Goal: Obtain resource: Obtain resource

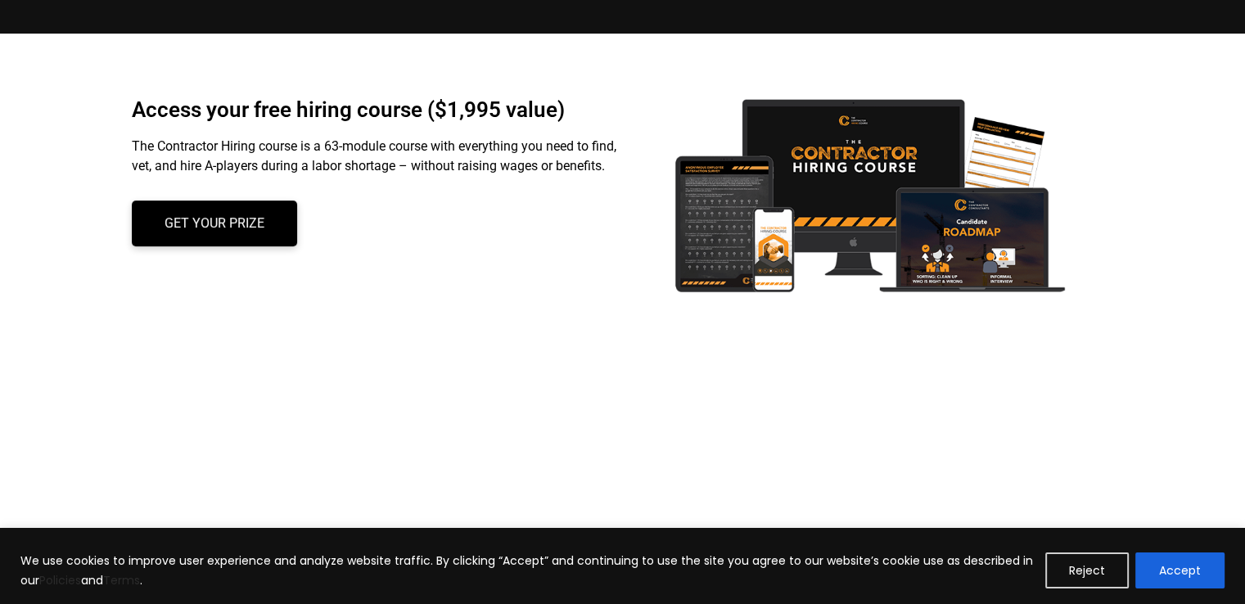
scroll to position [337, 0]
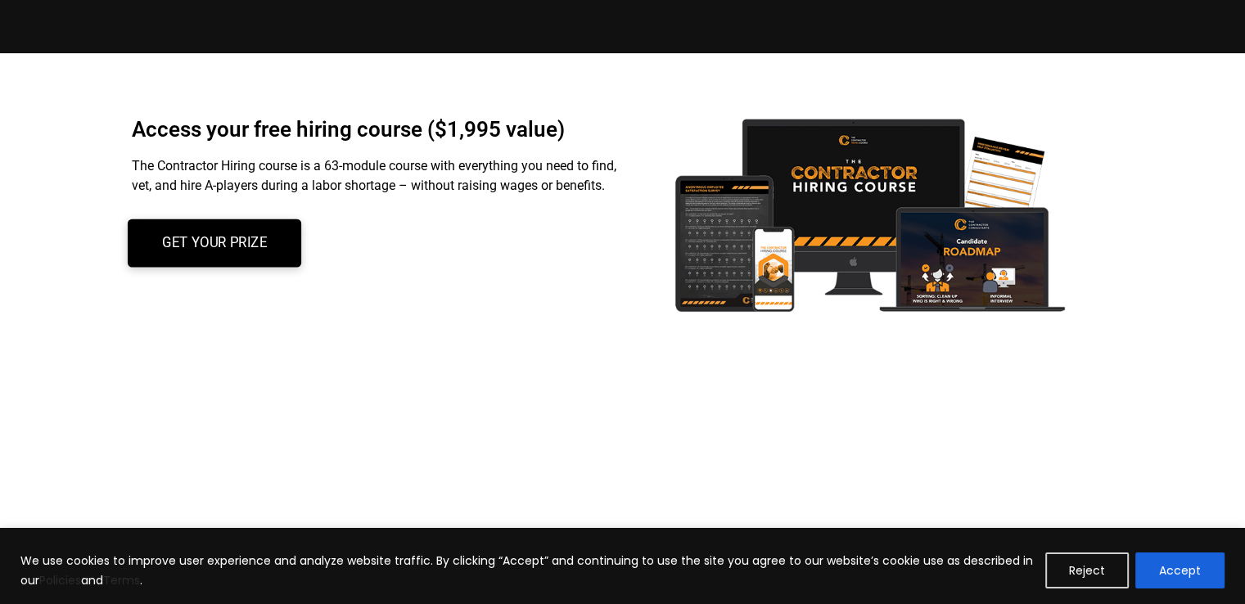
click at [274, 254] on link "Get your prize" at bounding box center [214, 243] width 174 height 48
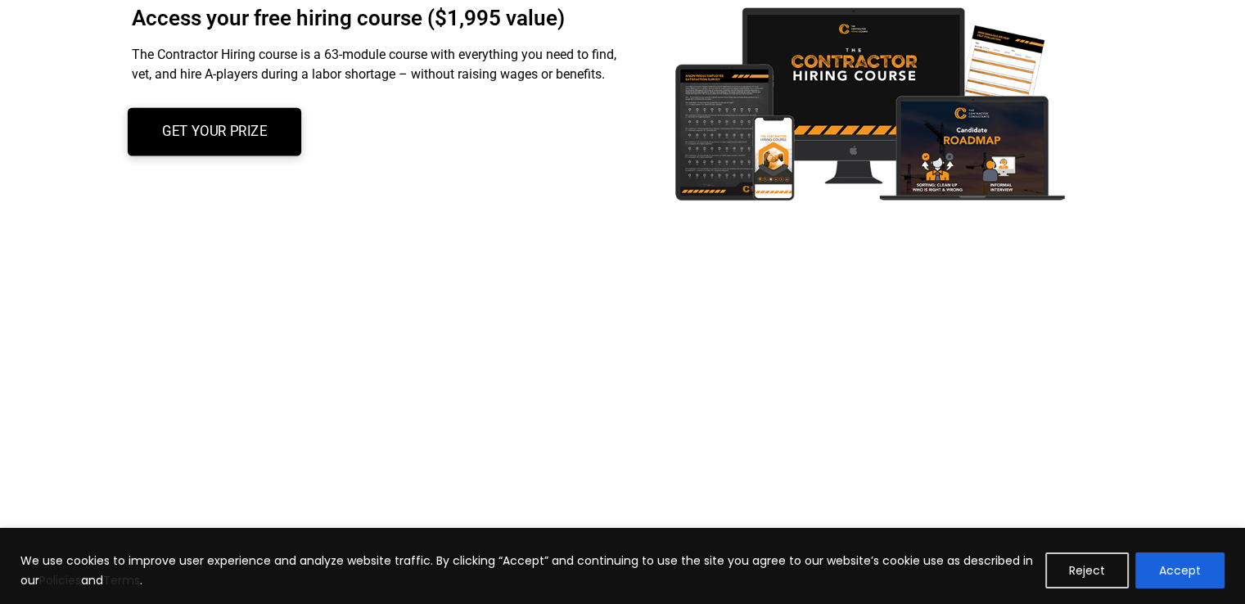
scroll to position [665, 0]
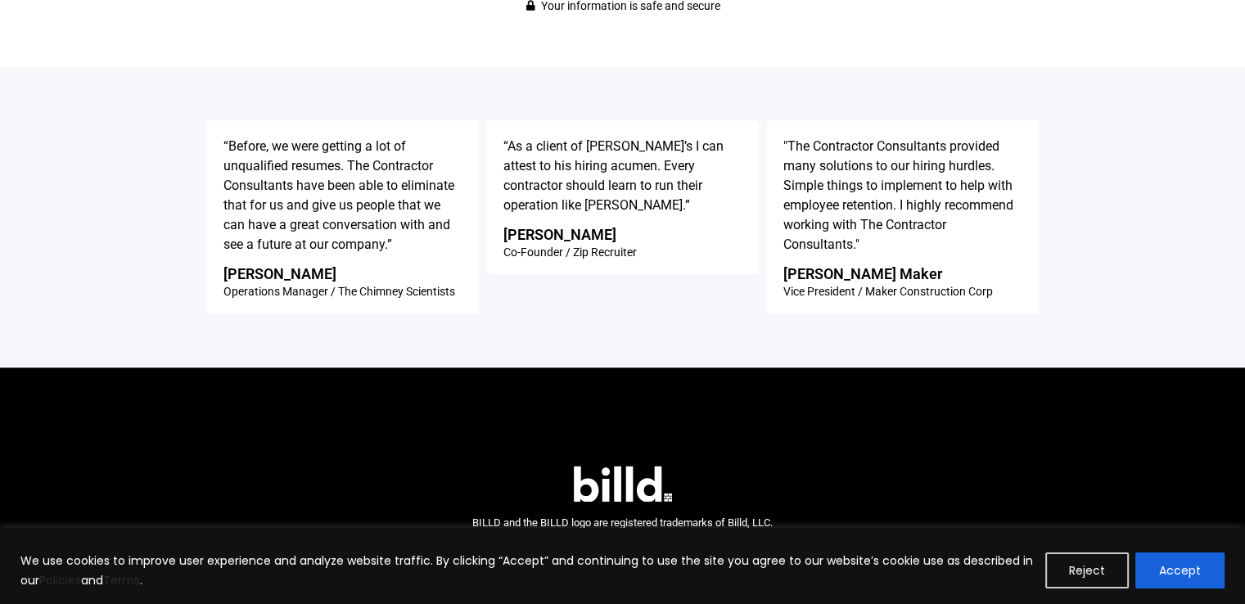
scroll to position [1205, 0]
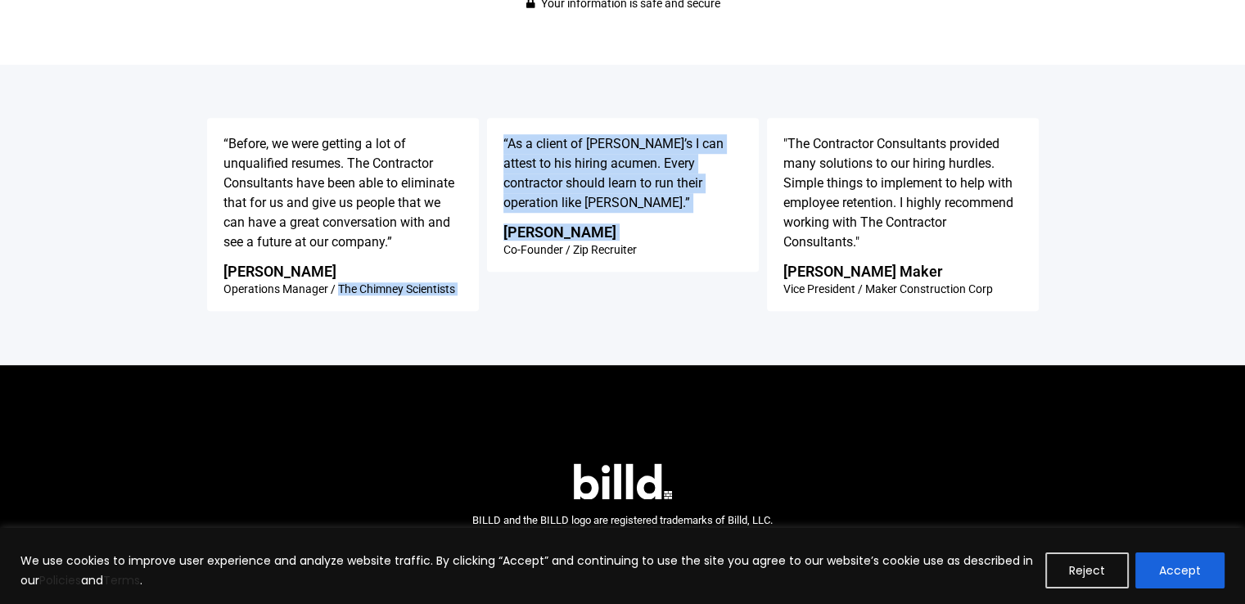
drag, startPoint x: 338, startPoint y: 288, endPoint x: 482, endPoint y: 286, distance: 144.1
click at [482, 286] on div "“Before, we were getting a lot of unqualified resumes. The Contractor Consultan…" at bounding box center [622, 214] width 933 height 201
click at [445, 286] on h3 "Operations Manager / The Chimney Scientists" at bounding box center [339, 288] width 232 height 11
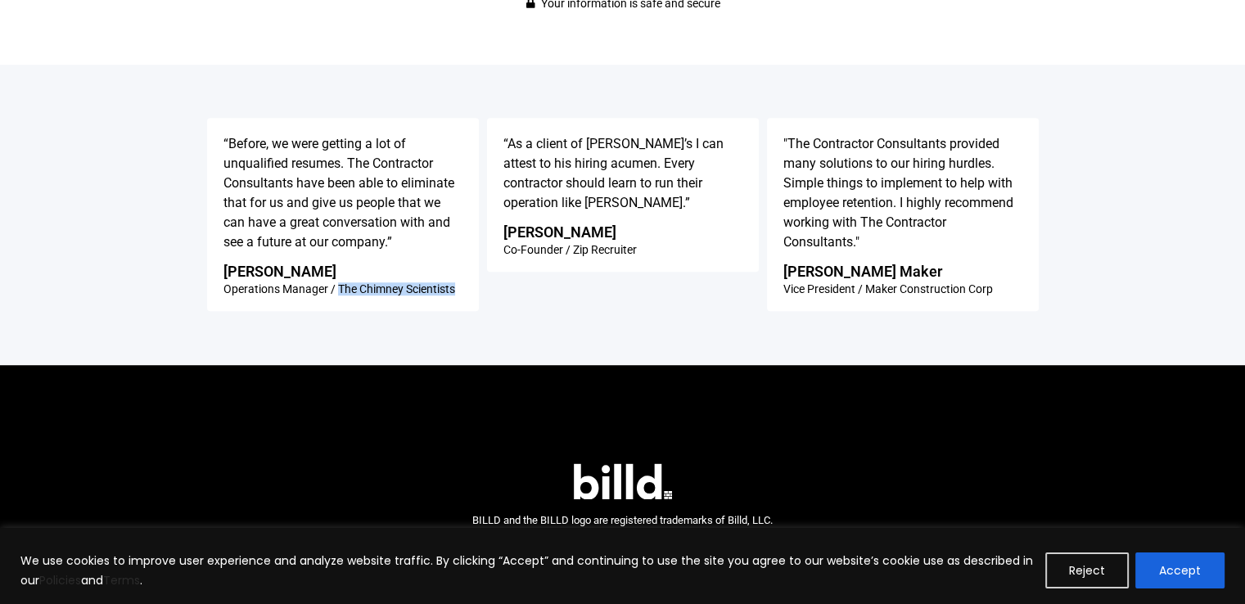
drag, startPoint x: 458, startPoint y: 293, endPoint x: 338, endPoint y: 293, distance: 119.5
click at [338, 293] on div "“Before, we were getting a lot of unqualified resumes. The Contractor Consultan…" at bounding box center [343, 214] width 272 height 193
copy h3 "The Chimney Scientists"
click at [867, 289] on h3 "Vice President / Maker Construction Corp" at bounding box center [888, 288] width 210 height 11
drag, startPoint x: 867, startPoint y: 289, endPoint x: 1011, endPoint y: 288, distance: 144.1
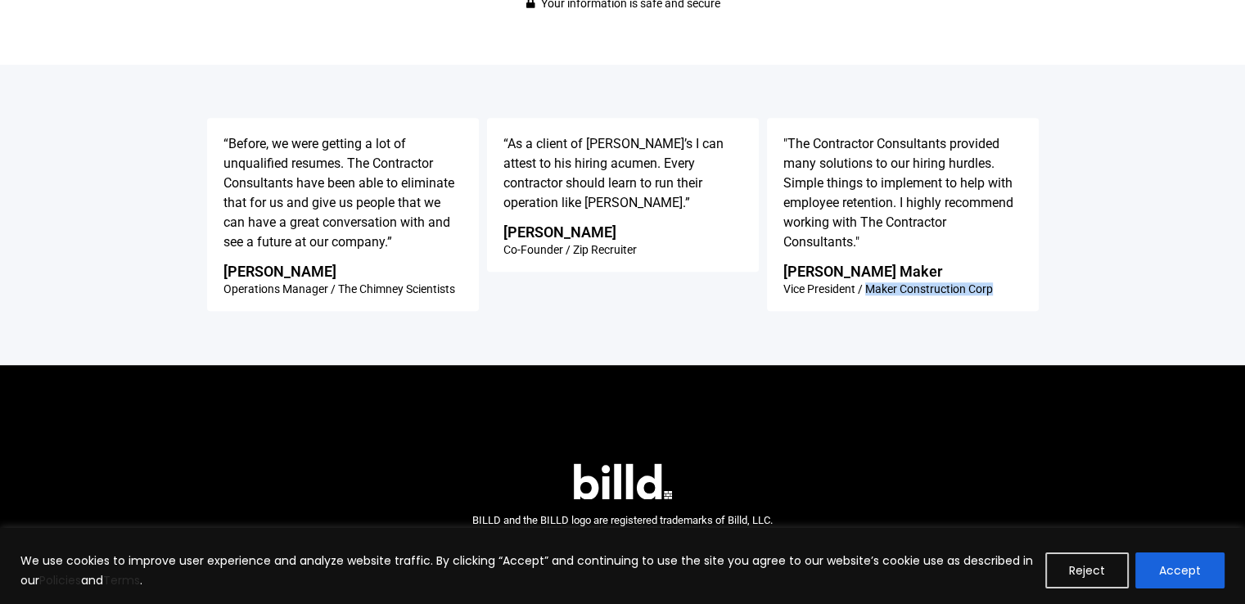
click at [1011, 288] on div ""The Contractor Consultants provided many solutions to our hiring hurdles. Simp…" at bounding box center [903, 214] width 272 height 193
copy div "Maker Construction Corp"
click at [985, 194] on p ""The Contractor Consultants provided many solutions to our hiring hurdles. Simp…" at bounding box center [902, 193] width 239 height 118
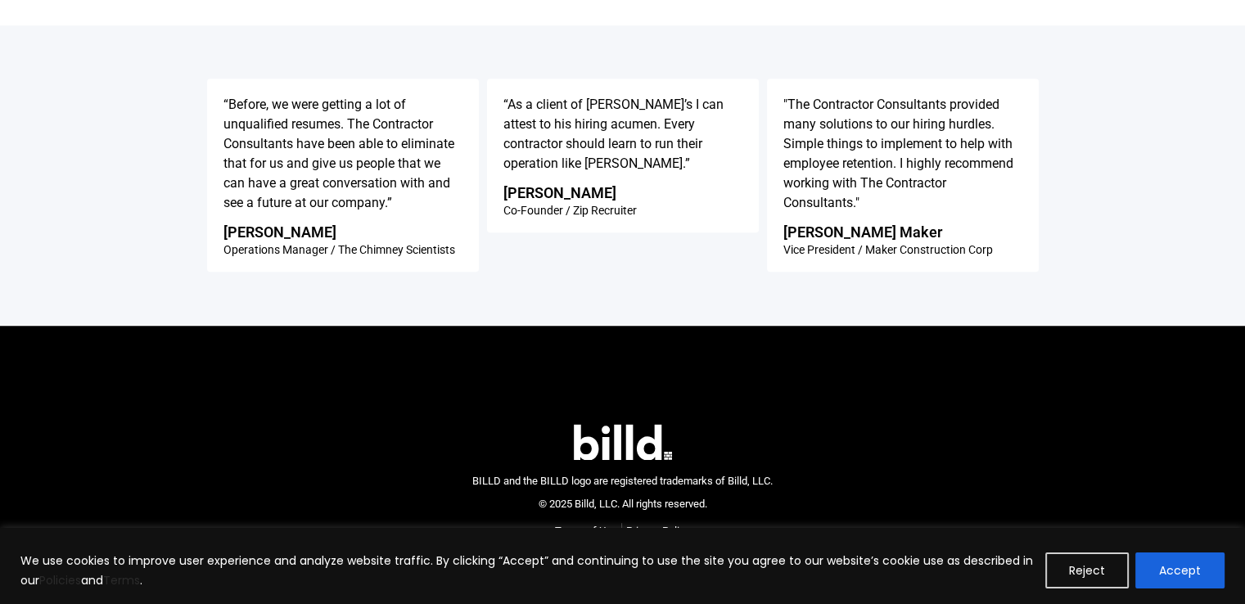
scroll to position [1278, 0]
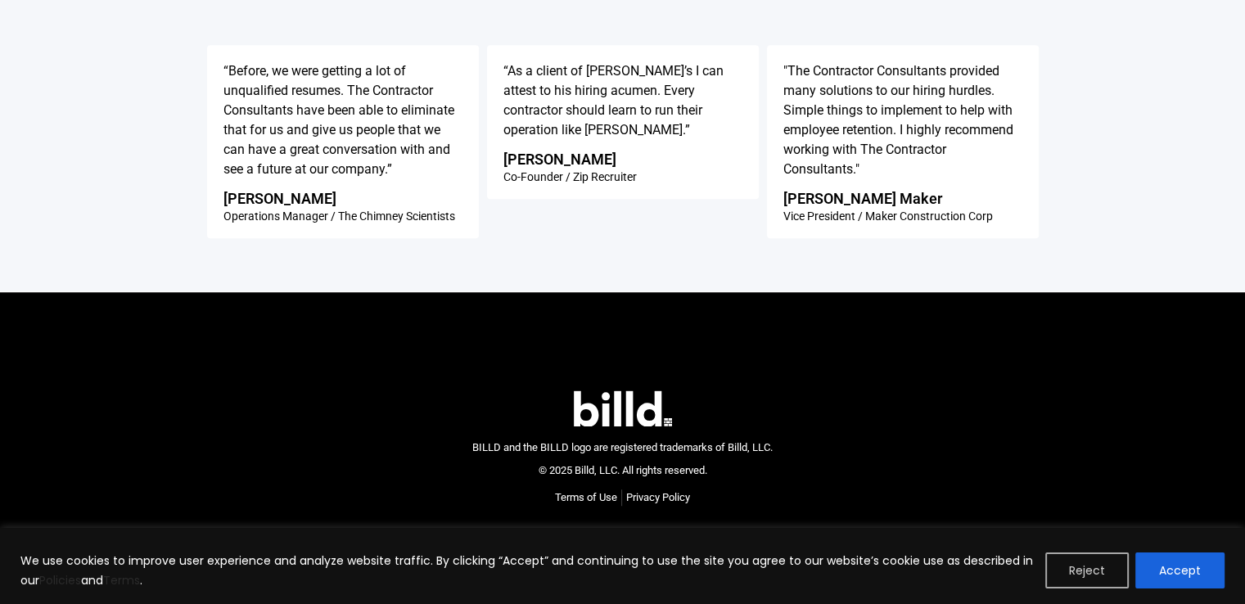
click at [1090, 552] on button "Reject" at bounding box center [1086, 570] width 83 height 36
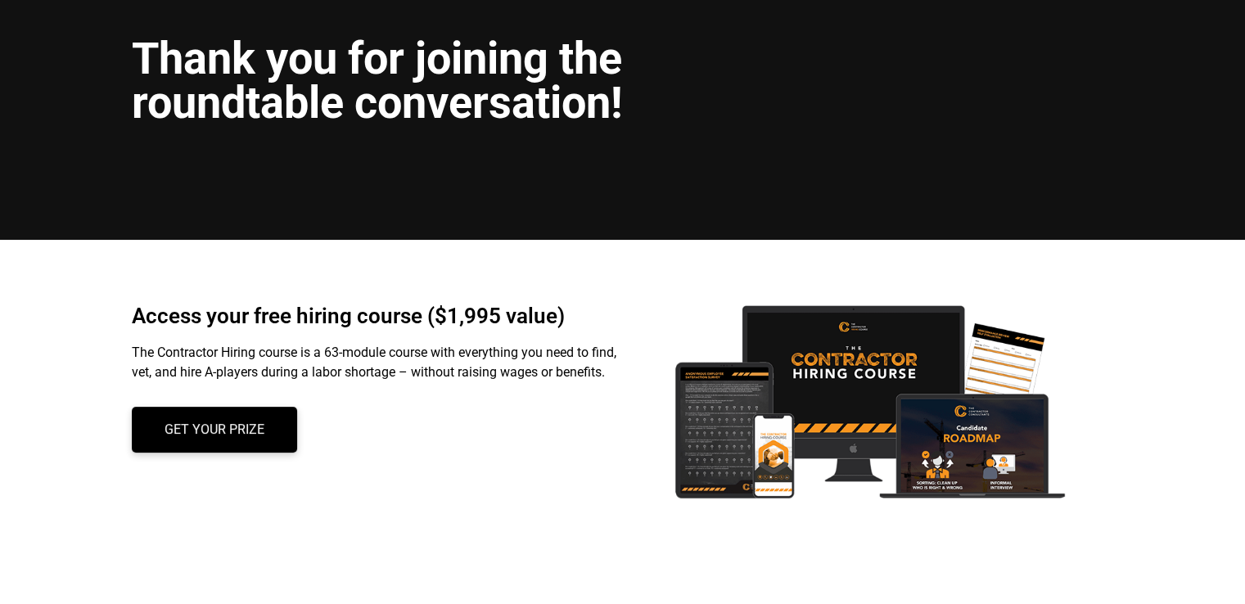
scroll to position [246, 0]
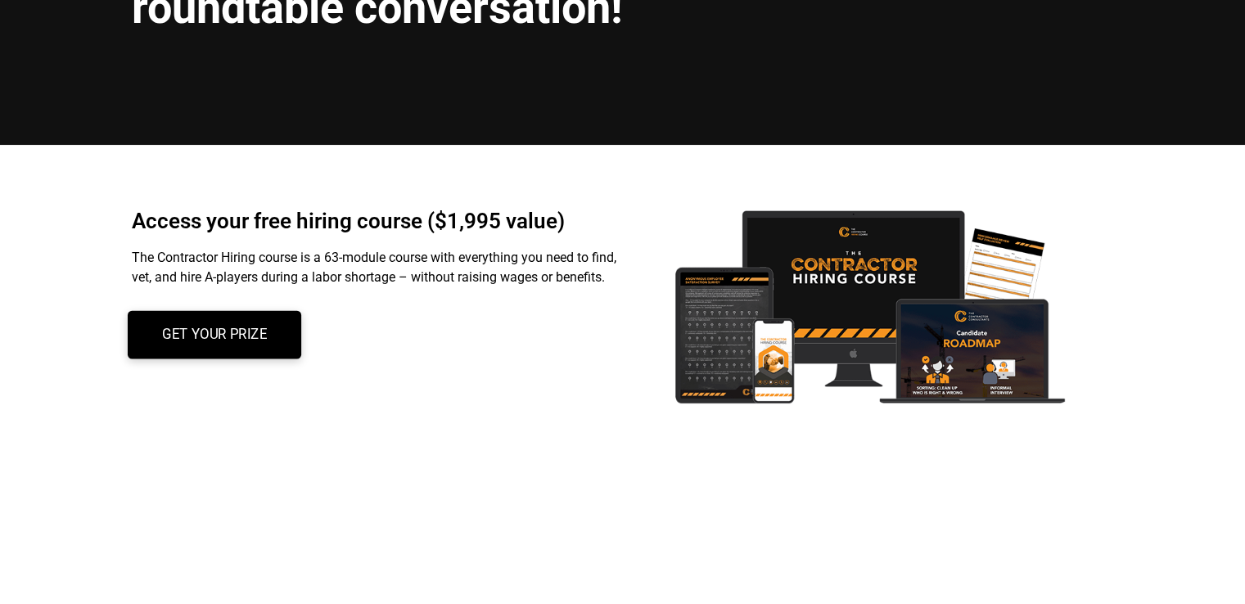
click at [238, 342] on span "Get your prize" at bounding box center [213, 335] width 105 height 14
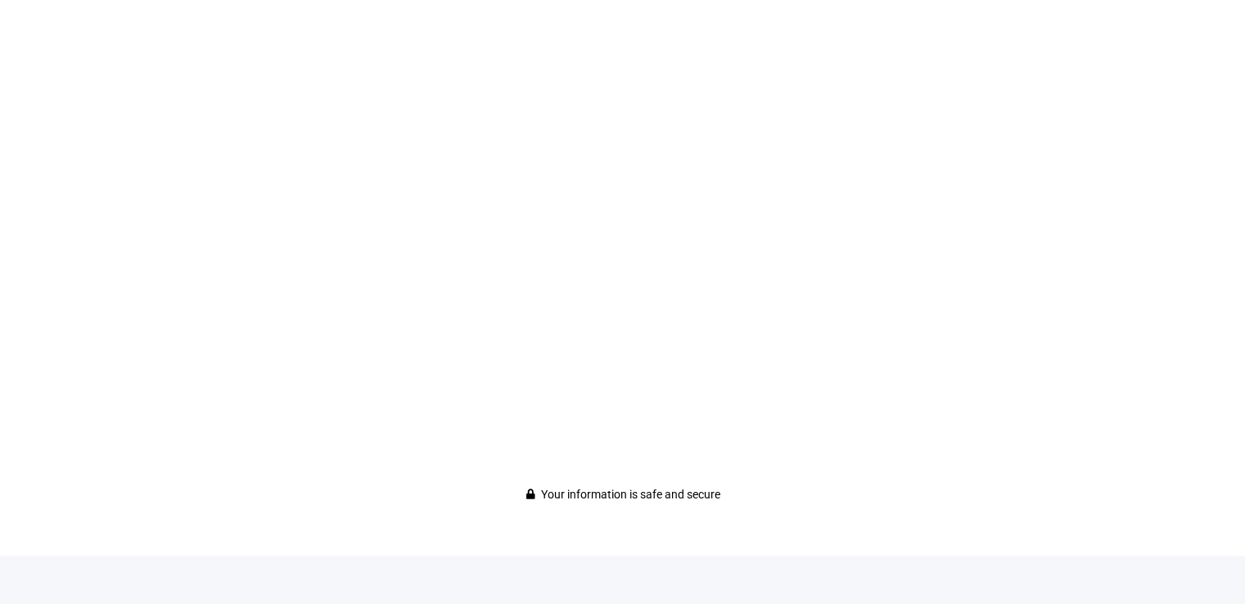
scroll to position [468, 0]
